Goal: Find specific page/section: Find specific page/section

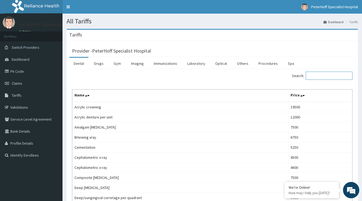
click at [327, 76] on input "Search:" at bounding box center [329, 75] width 47 height 8
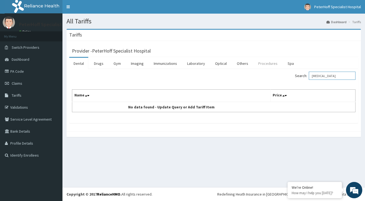
type input "LIPOMA"
click at [267, 61] on link "Procedures" at bounding box center [268, 63] width 28 height 11
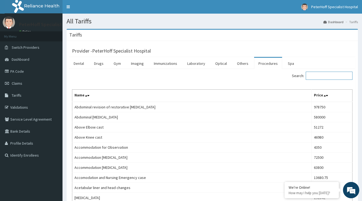
click at [334, 75] on input "Search:" at bounding box center [329, 75] width 47 height 8
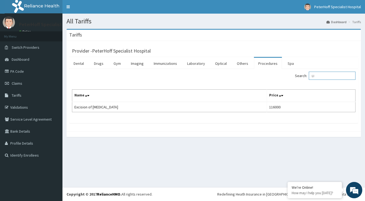
type input "L"
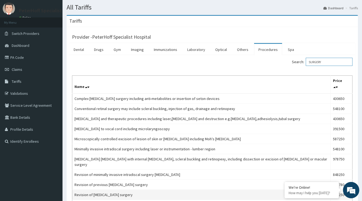
scroll to position [12, 0]
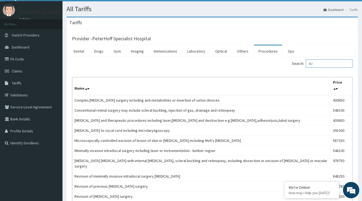
type input "S"
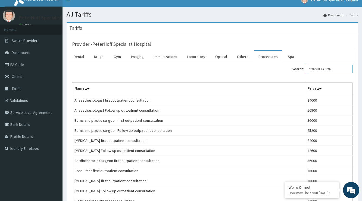
scroll to position [0, 0]
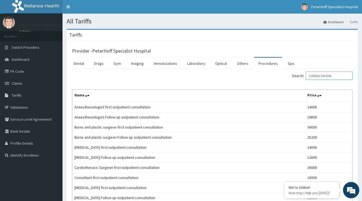
click at [338, 76] on input "CONSULTATION" at bounding box center [329, 75] width 47 height 8
type input "C"
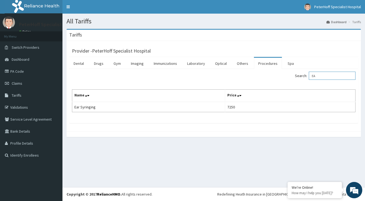
type input "E"
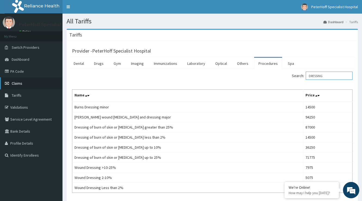
type input "DRESSING"
click at [17, 83] on span "Claims" at bounding box center [17, 83] width 11 height 5
